Goal: Book appointment/travel/reservation

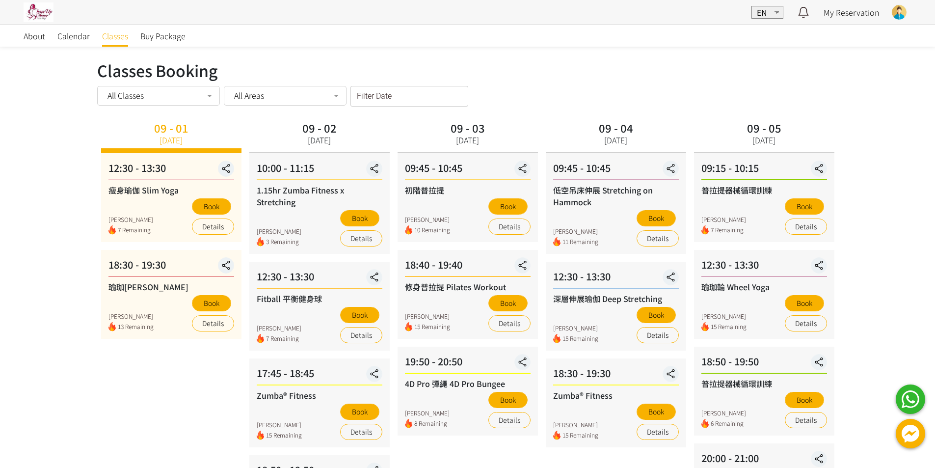
click at [177, 390] on div "09 - 01 Today 12:30 - 13:30 瘦身瑜伽 Slim Yoga Kwai Chung 7 Remaining Book Details …" at bounding box center [171, 336] width 148 height 437
click at [53, 187] on div "About Calendar Classes Buy Package Classes Booking Classes Booking All Classes …" at bounding box center [467, 318] width 935 height 587
click at [216, 206] on button "Book" at bounding box center [211, 206] width 39 height 16
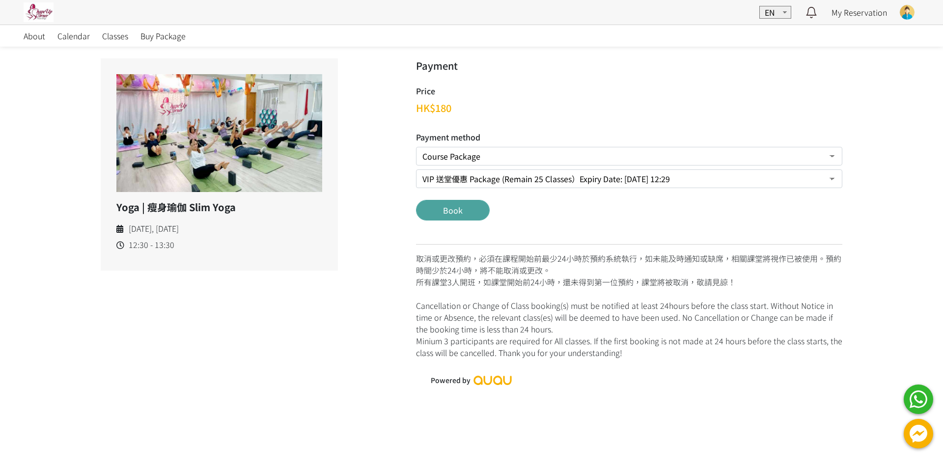
click at [467, 217] on button "Book" at bounding box center [453, 210] width 74 height 21
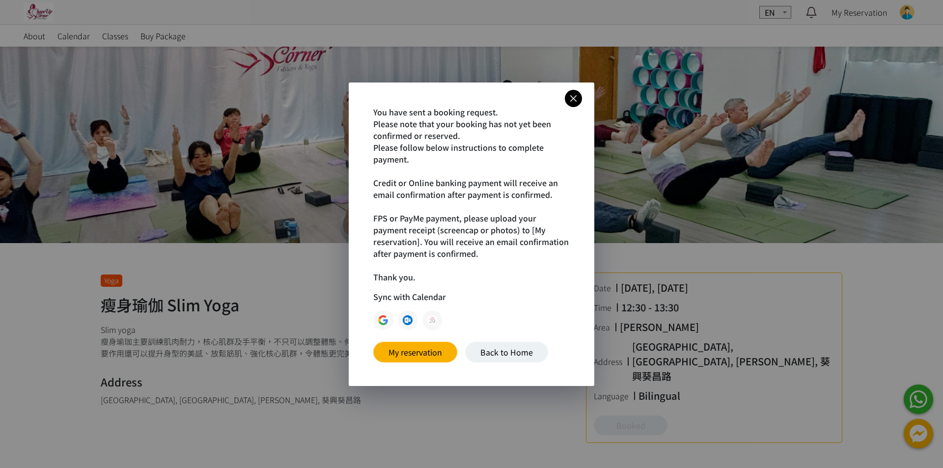
click at [580, 105] on div "You have sent a booking request. Please note that your booking has not yet been…" at bounding box center [471, 233] width 245 height 303
click at [574, 94] on icon at bounding box center [573, 98] width 17 height 12
